Goal: Task Accomplishment & Management: Use online tool/utility

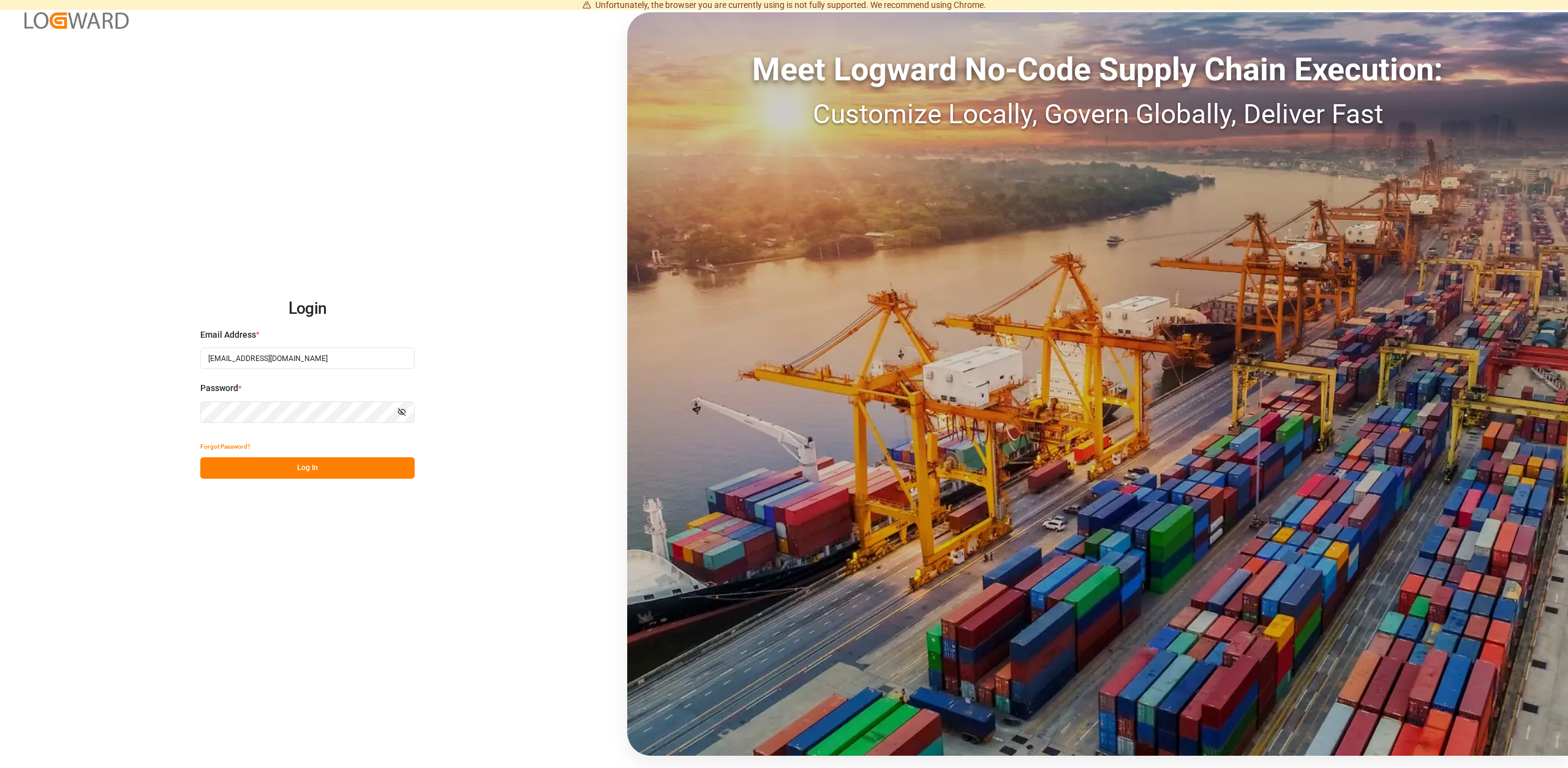
click at [282, 462] on button "Log In" at bounding box center [307, 468] width 214 height 21
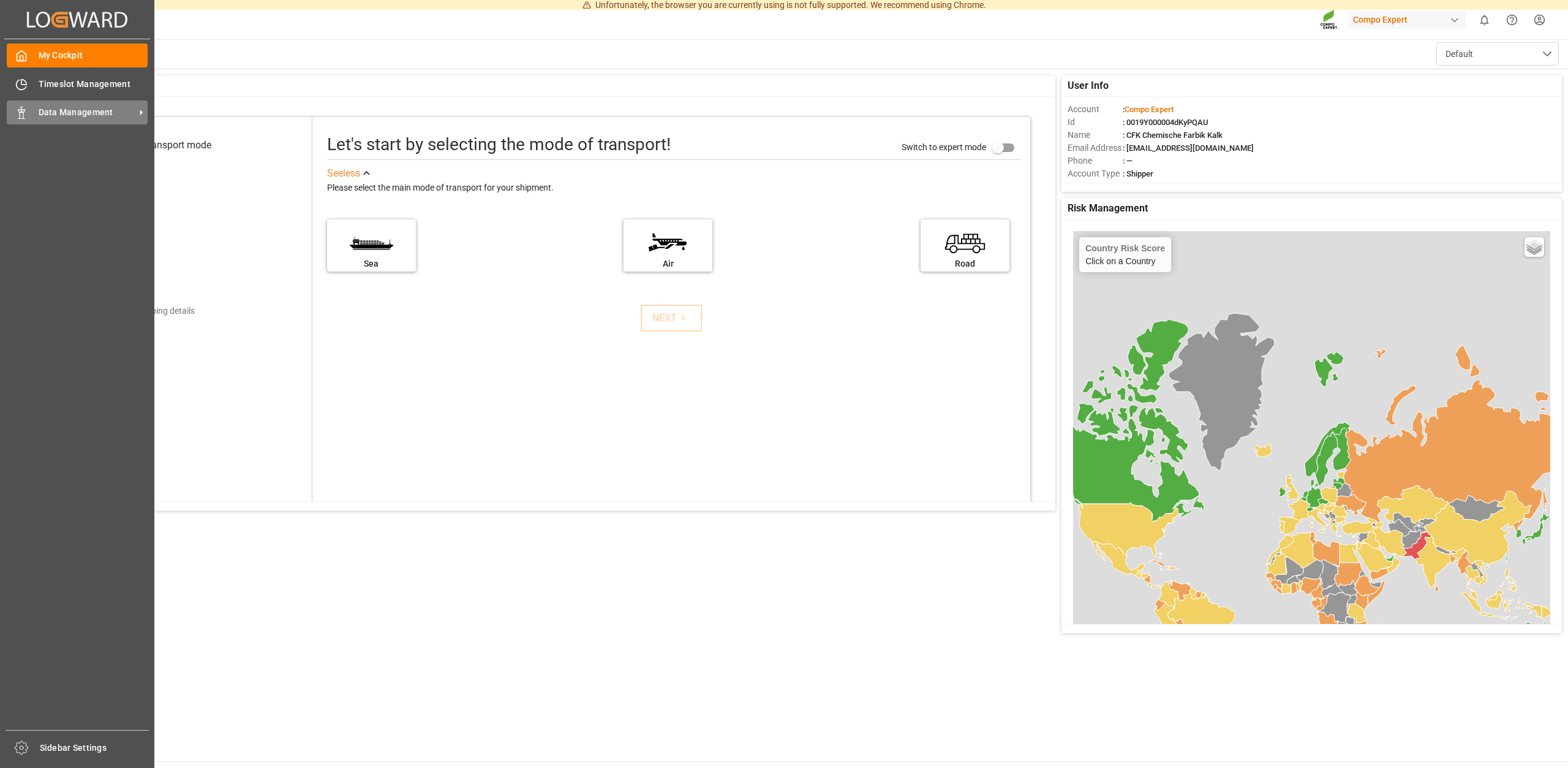
click at [66, 111] on span "Data Management" at bounding box center [87, 112] width 97 height 13
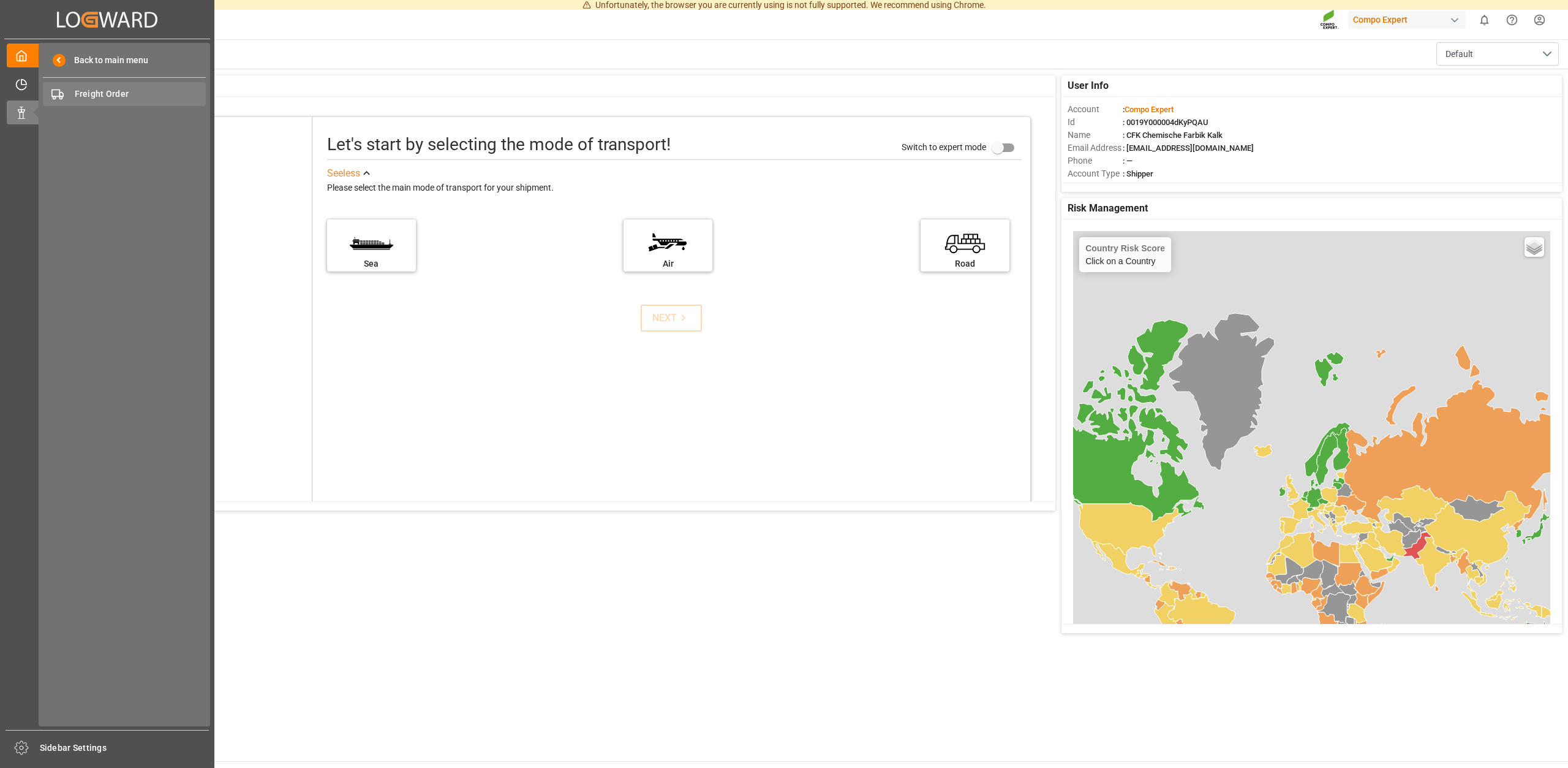
click at [124, 96] on span "Freight Order" at bounding box center [140, 94] width 132 height 13
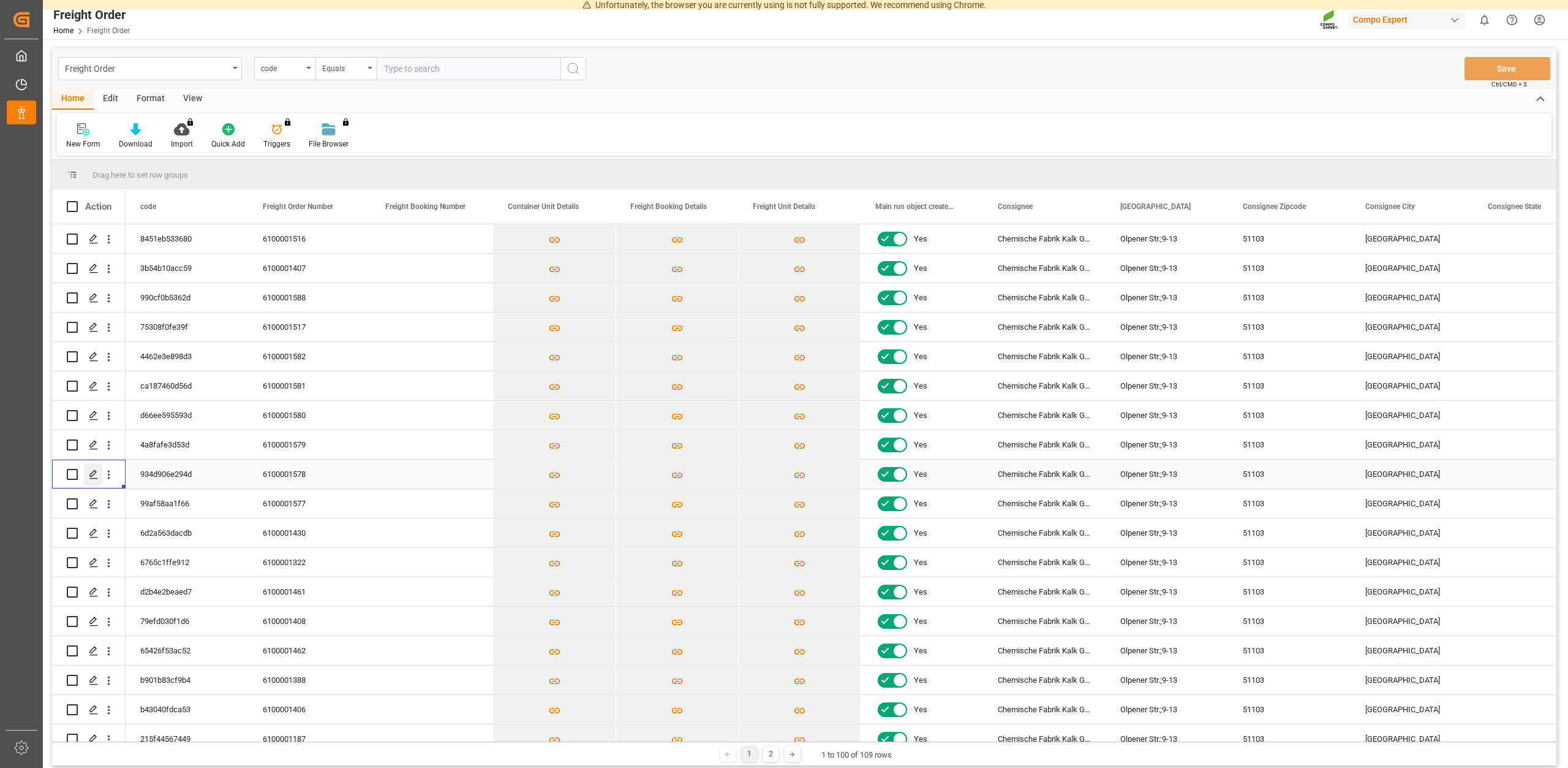
click at [93, 472] on icon "Press SPACE to select this row." at bounding box center [93, 474] width 10 height 10
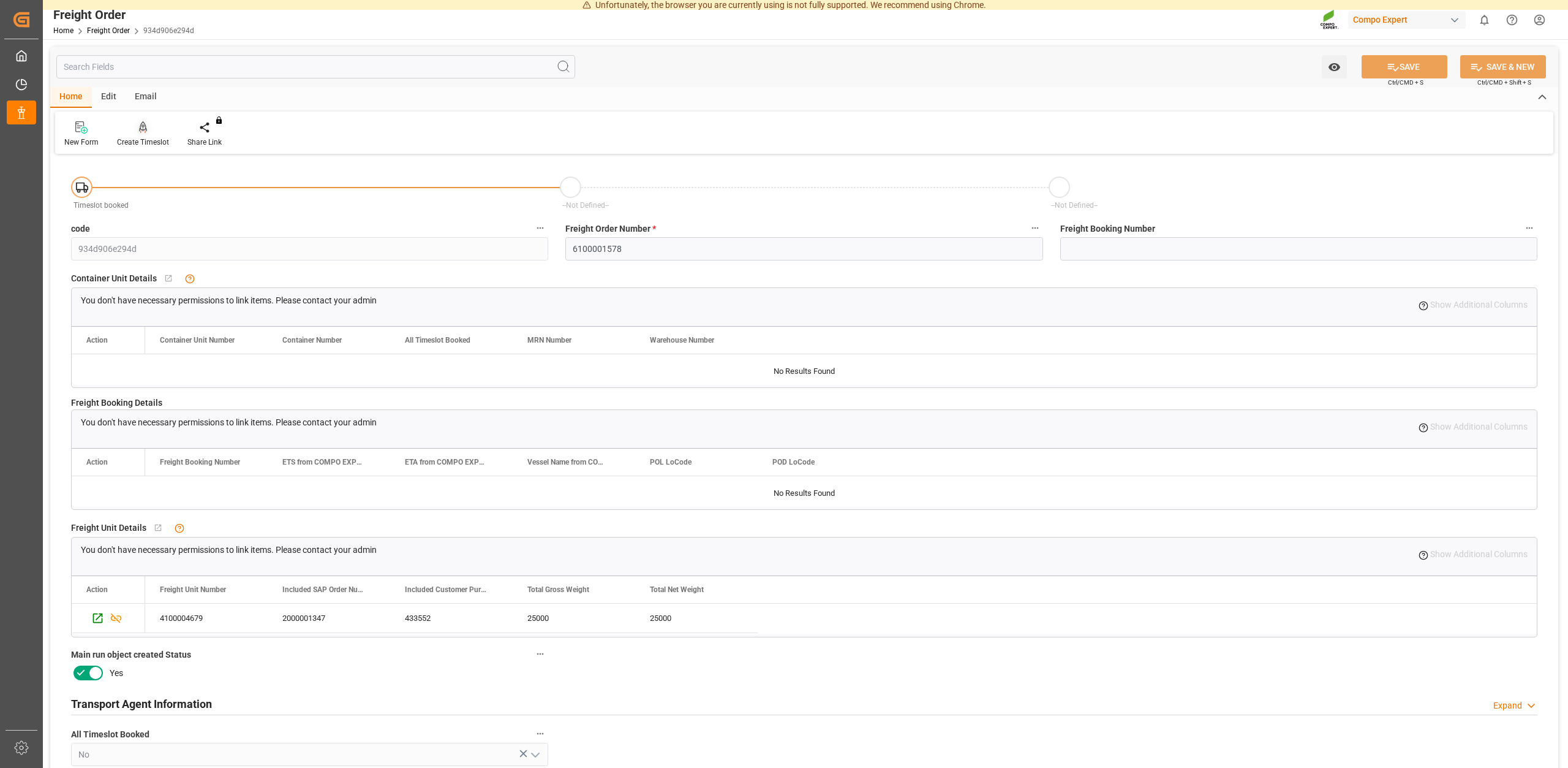
click at [146, 140] on div "Create Timeslot" at bounding box center [143, 142] width 52 height 11
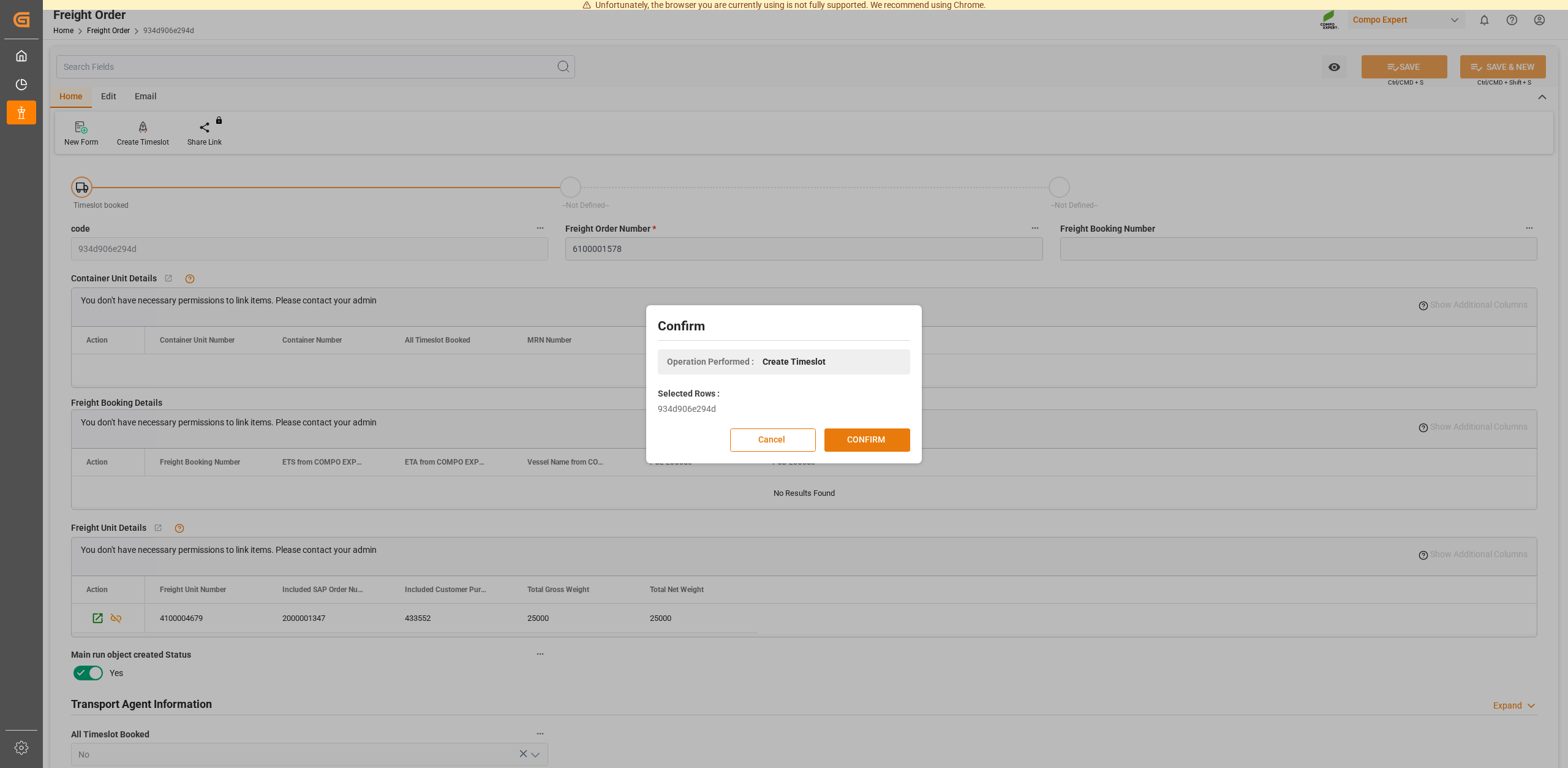
click at [857, 438] on button "CONFIRM" at bounding box center [867, 440] width 86 height 23
click at [906, 227] on div "Confirm Operation Performed : Create Timeslot Selected Rows : 934d906e294d Canc…" at bounding box center [784, 384] width 1568 height 768
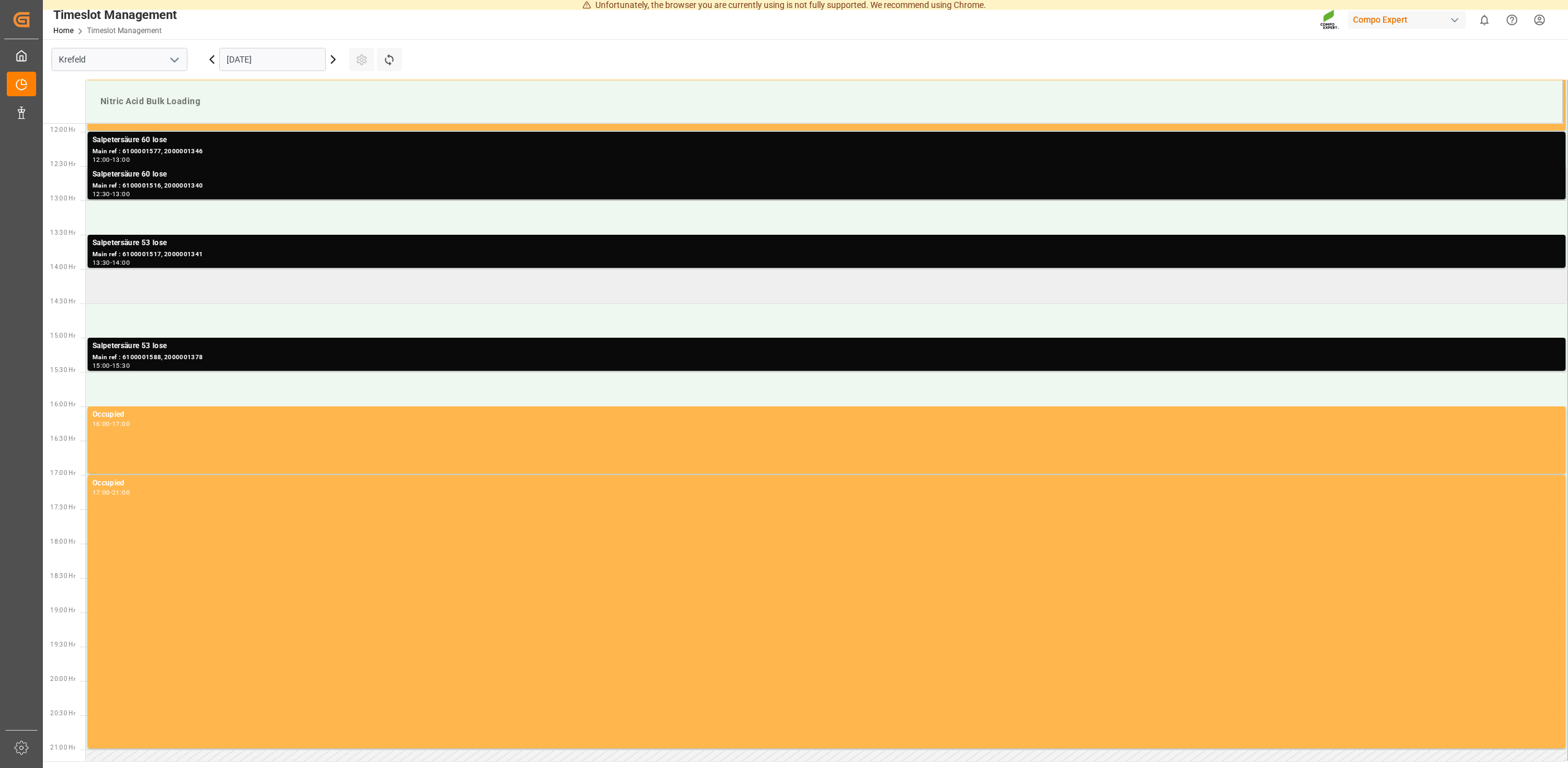
scroll to position [816, 0]
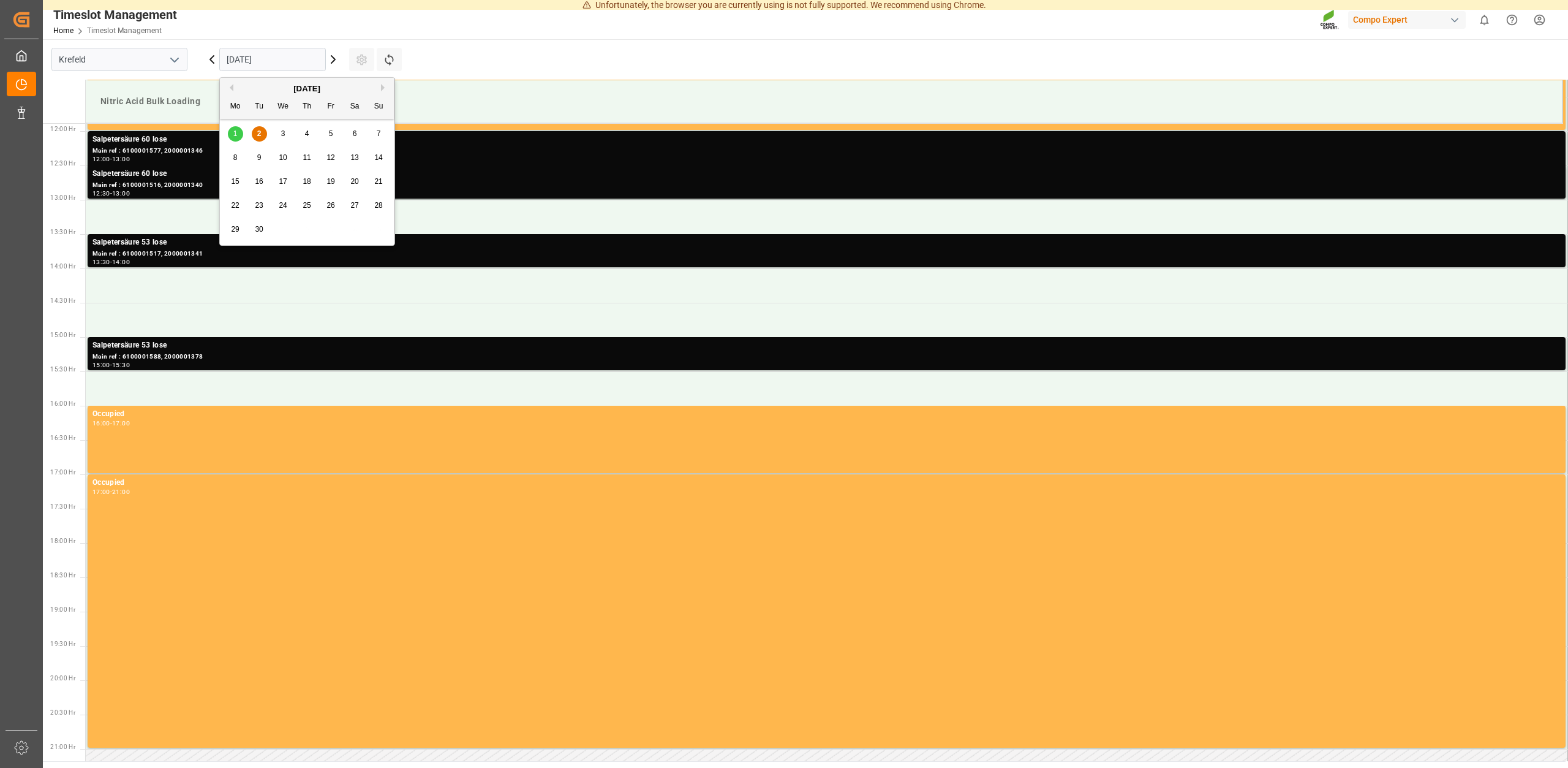
click at [285, 56] on input "02.09.2025" at bounding box center [273, 59] width 106 height 23
click at [286, 131] on div "3" at bounding box center [282, 134] width 15 height 15
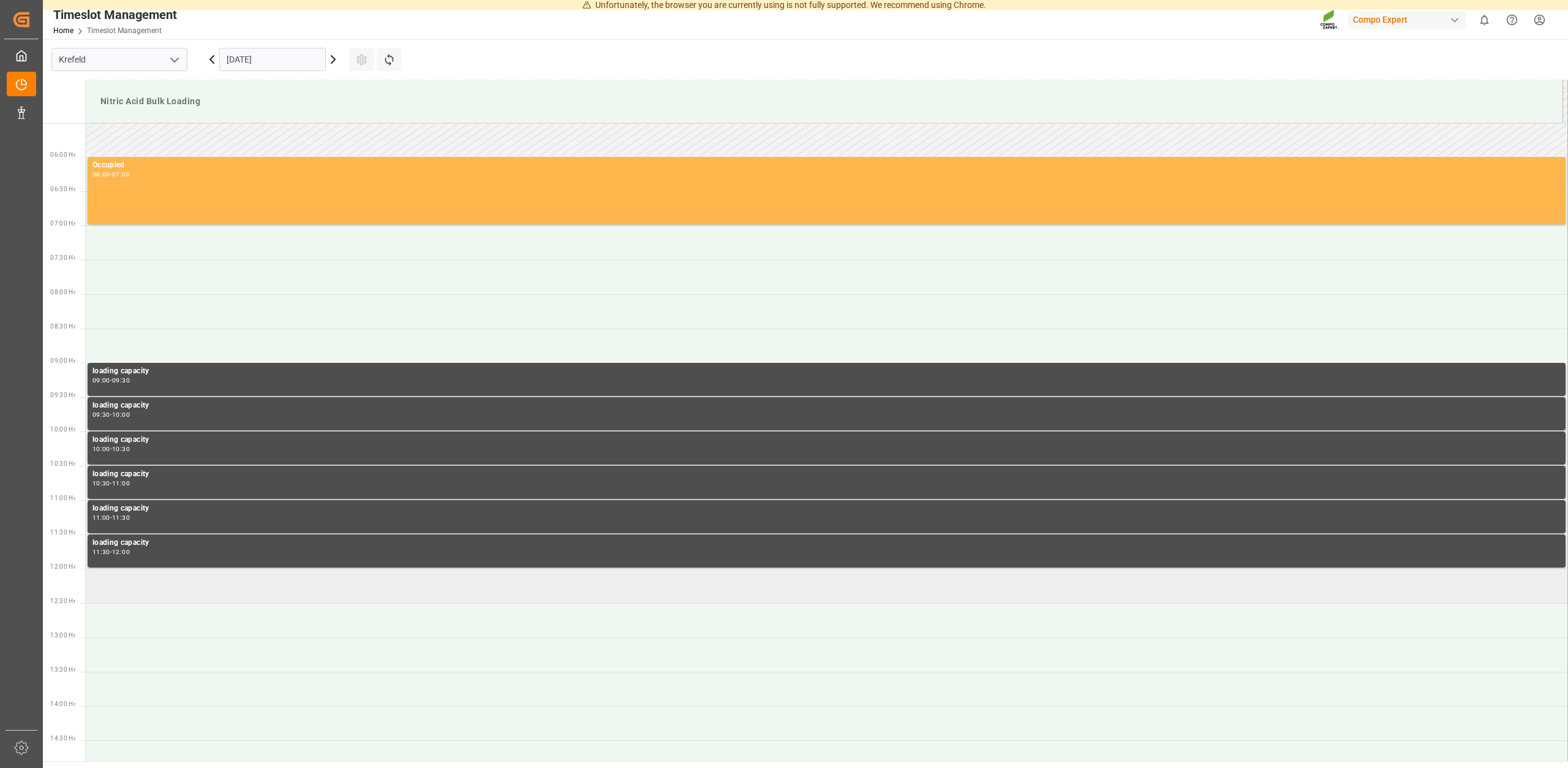
scroll to position [503, 0]
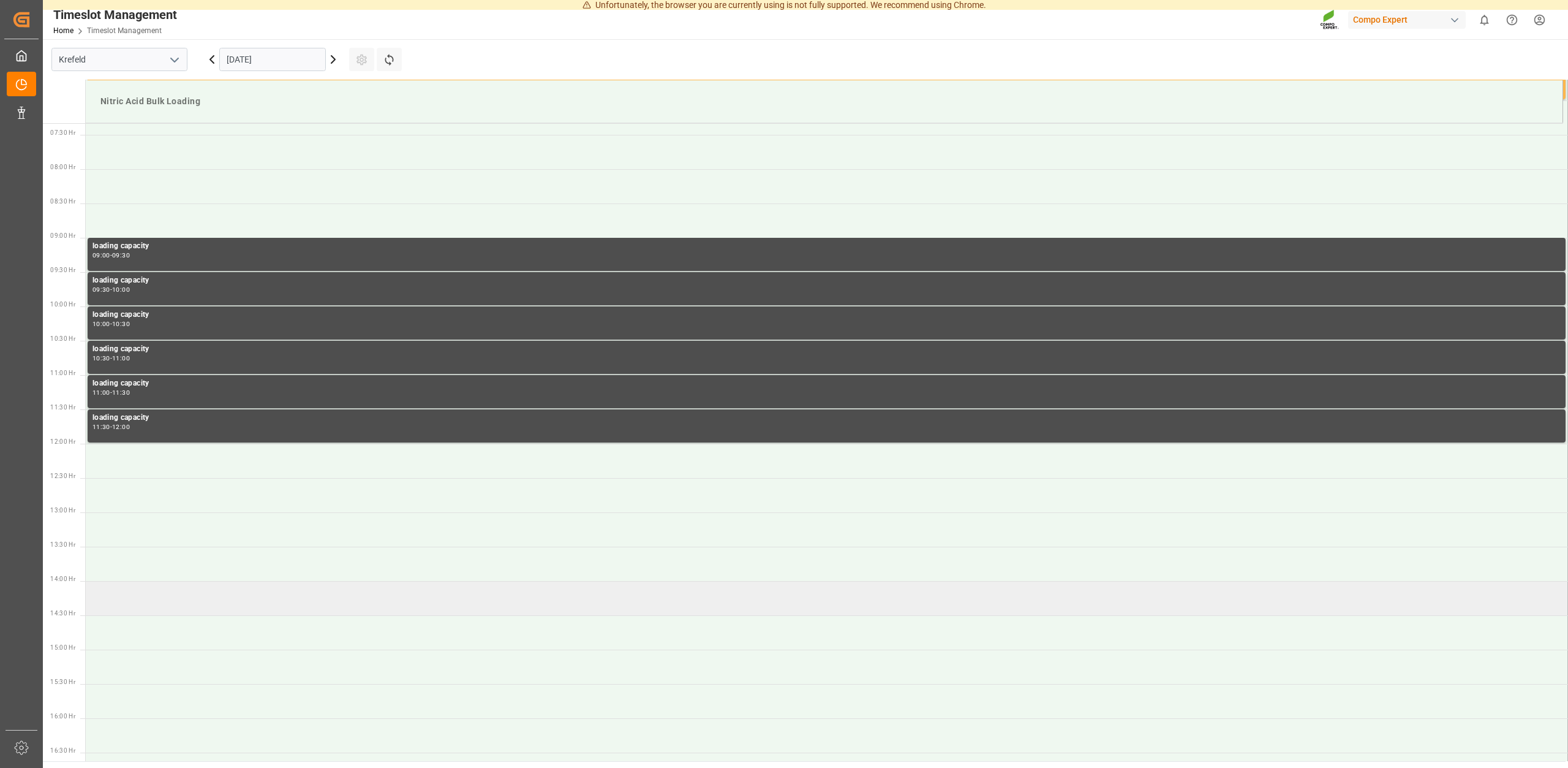
click at [145, 596] on td at bounding box center [827, 598] width 1482 height 35
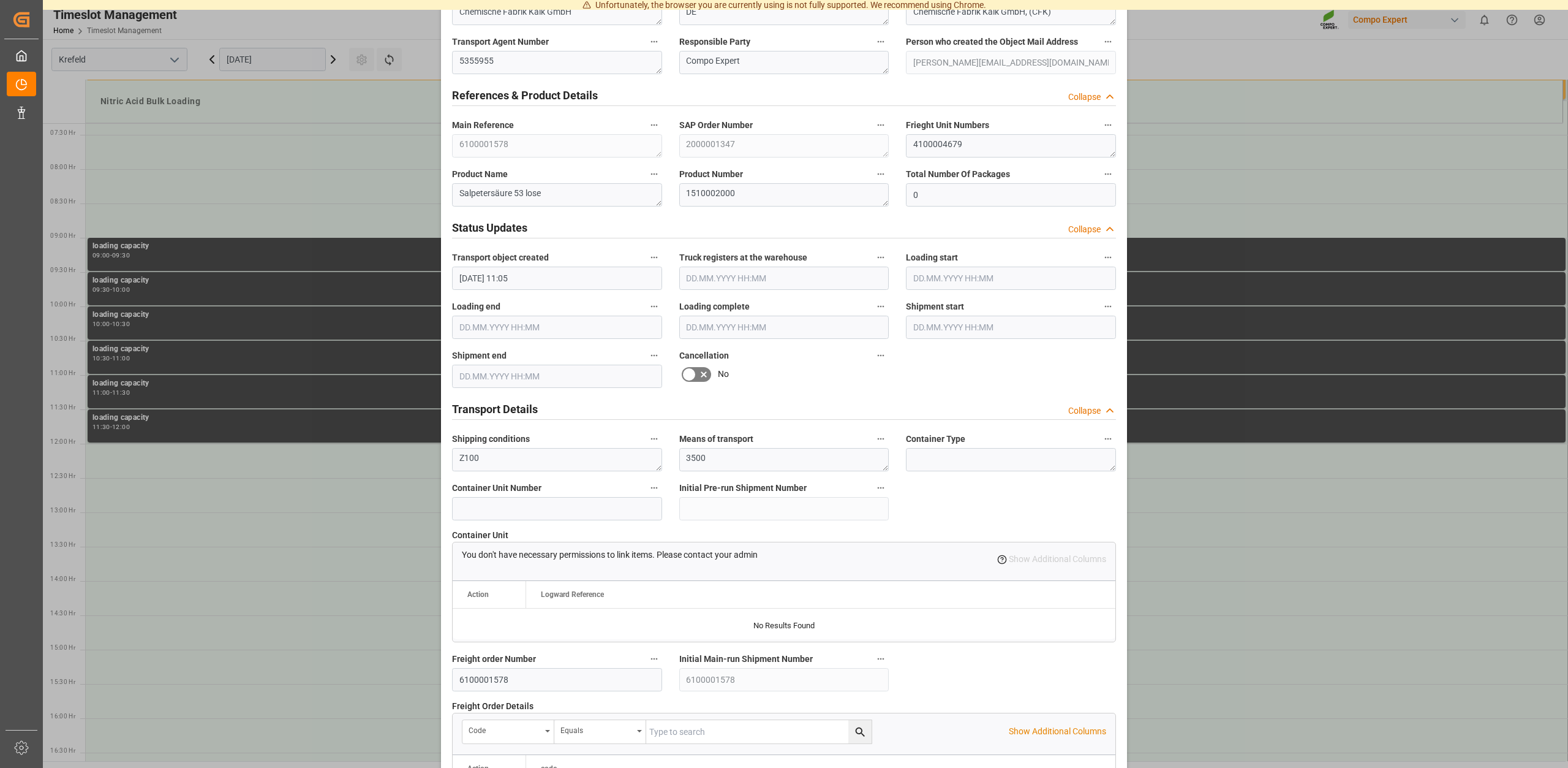
scroll to position [930, 0]
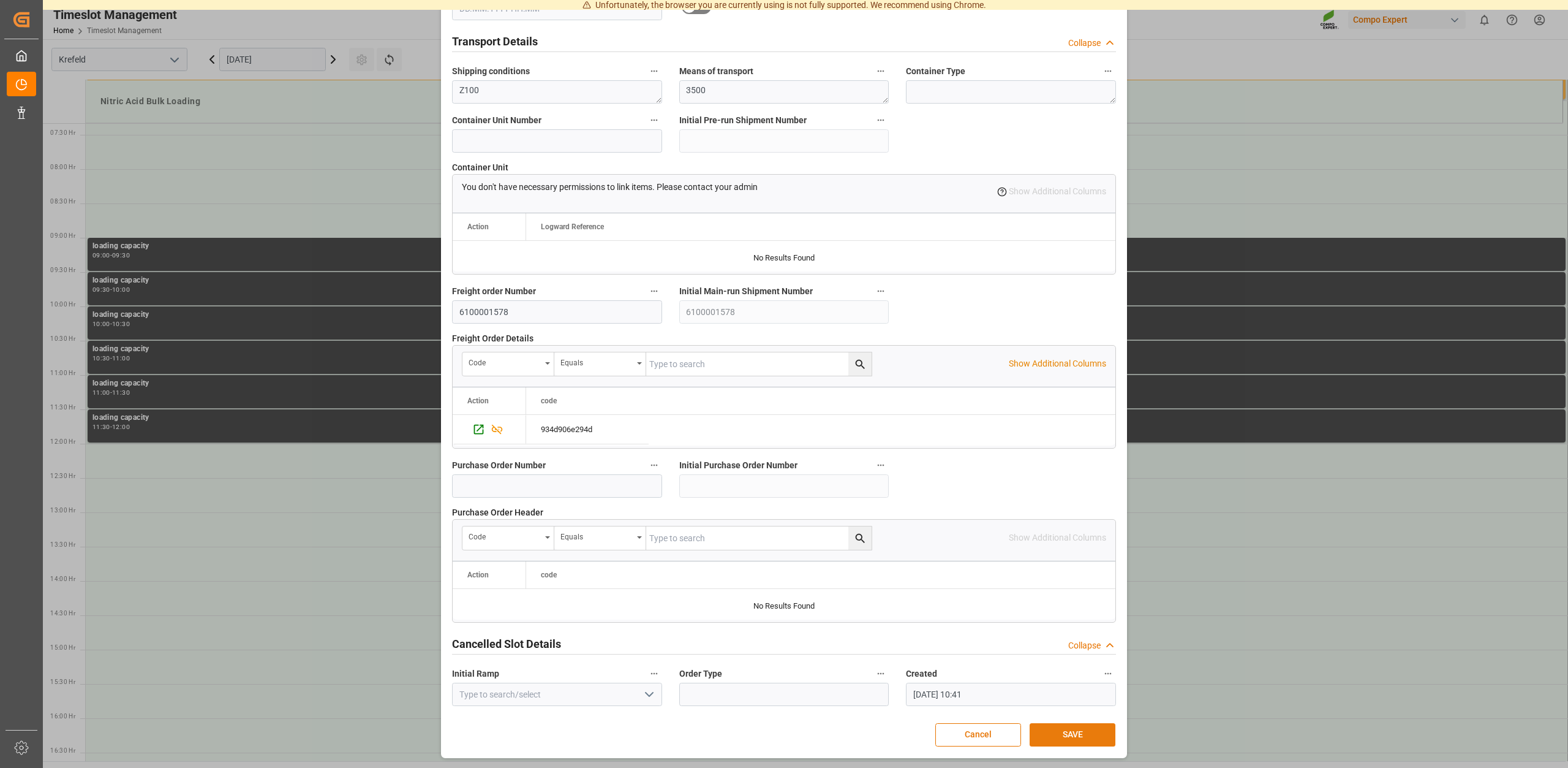
click at [1071, 727] on button "SAVE" at bounding box center [1072, 734] width 86 height 23
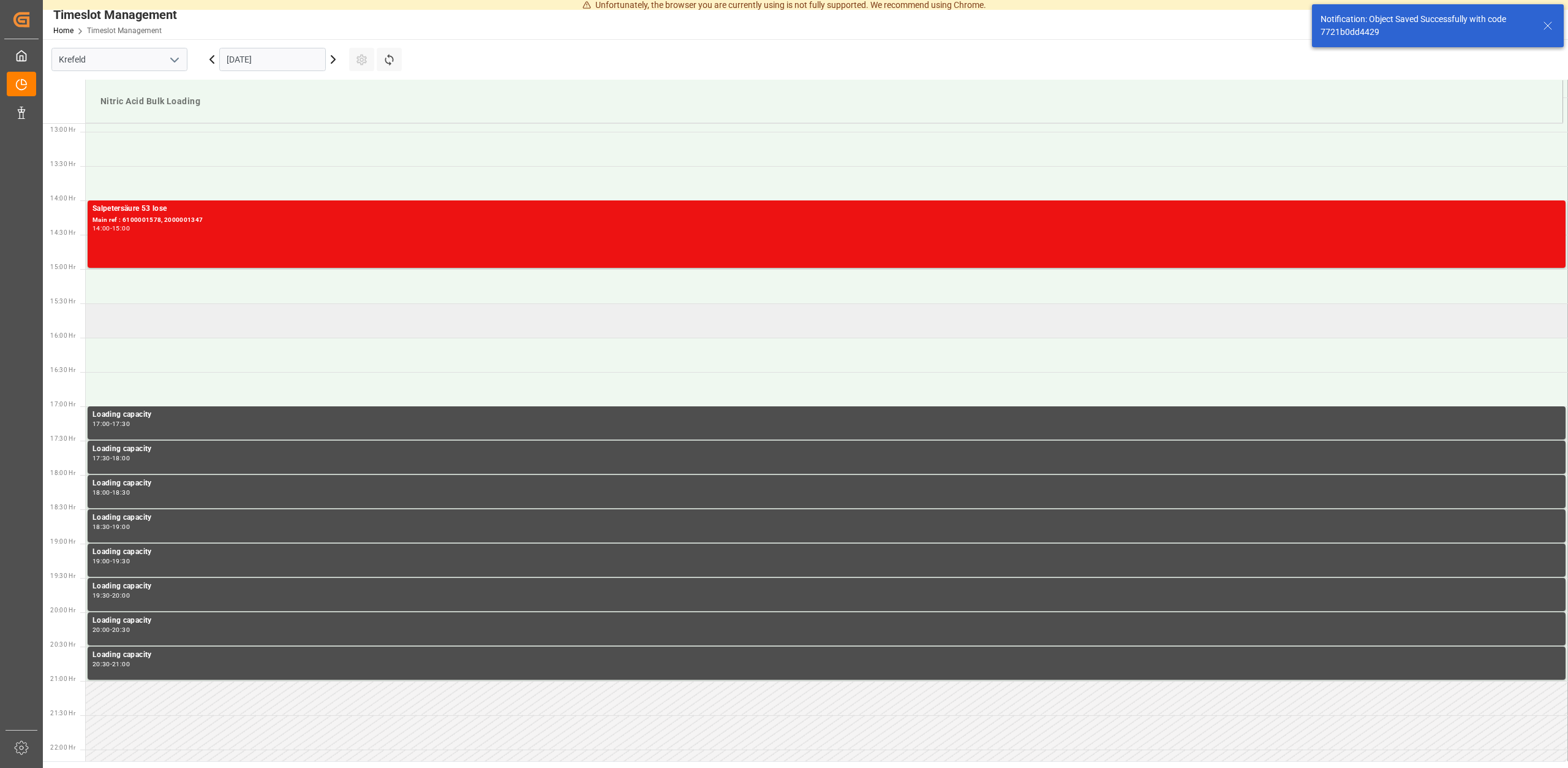
scroll to position [884, 0]
